Goal: Transaction & Acquisition: Purchase product/service

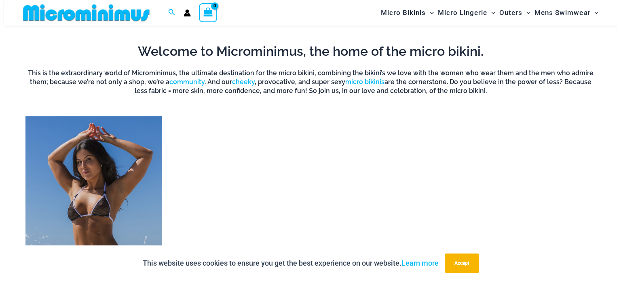
scroll to position [720, 0]
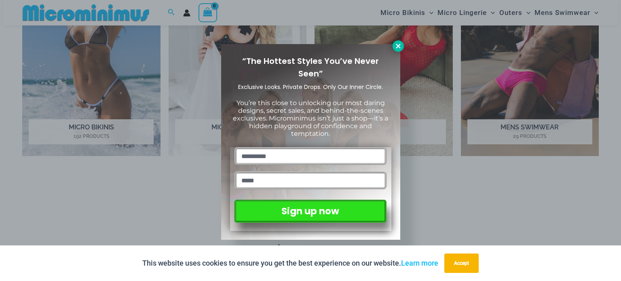
click at [397, 48] on icon at bounding box center [397, 45] width 7 height 7
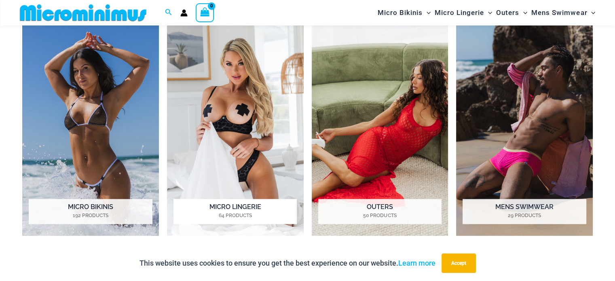
scroll to position [639, 0]
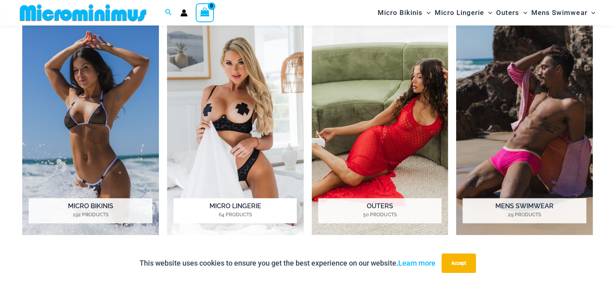
click at [204, 115] on img "Visit product category Micro Lingerie" at bounding box center [235, 129] width 137 height 211
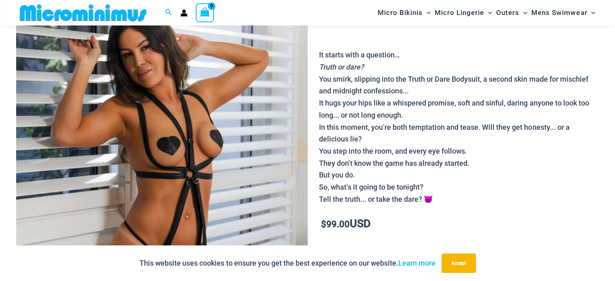
scroll to position [235, 0]
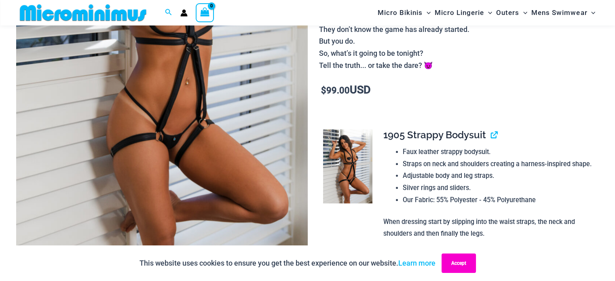
drag, startPoint x: 462, startPoint y: 263, endPoint x: 455, endPoint y: 259, distance: 8.7
click at [462, 263] on button "Accept" at bounding box center [458, 262] width 34 height 19
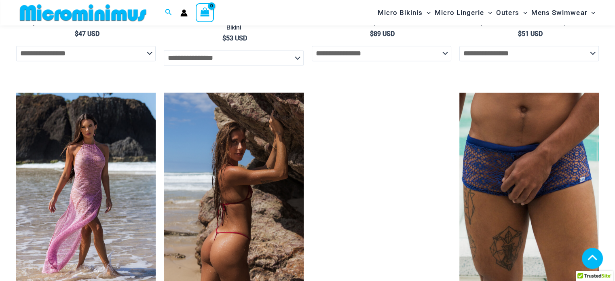
scroll to position [1448, 0]
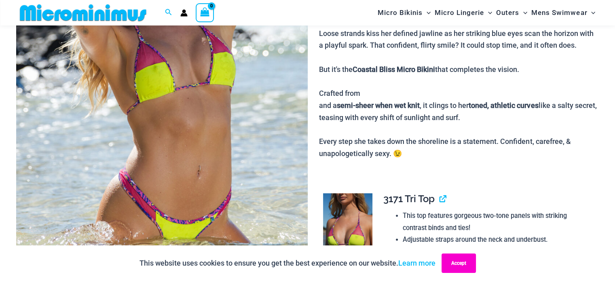
click at [467, 268] on button "Accept" at bounding box center [458, 262] width 34 height 19
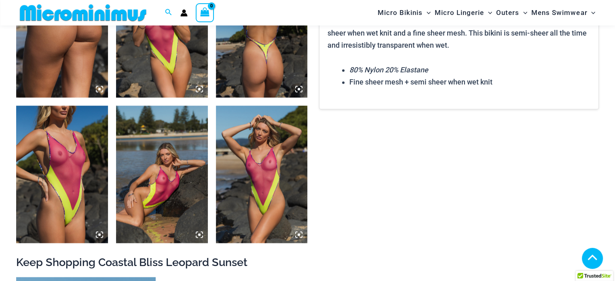
scroll to position [1205, 0]
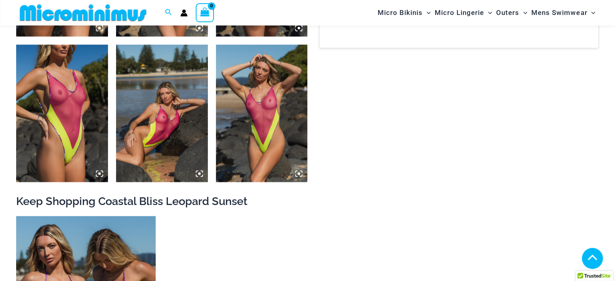
click at [242, 110] on img at bounding box center [262, 112] width 92 height 137
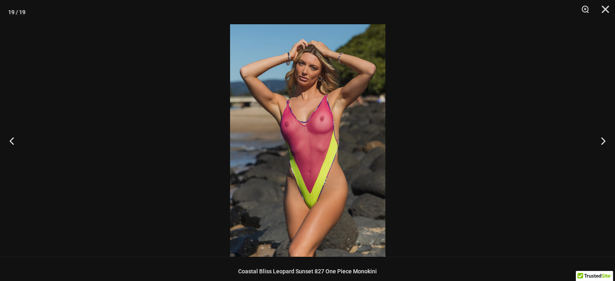
click at [297, 136] on img at bounding box center [307, 140] width 155 height 232
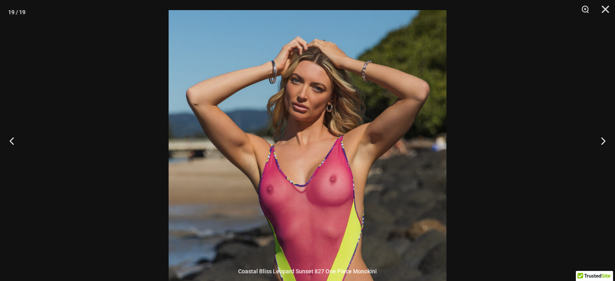
click at [329, 191] on img at bounding box center [308, 218] width 278 height 416
